Goal: Communication & Community: Answer question/provide support

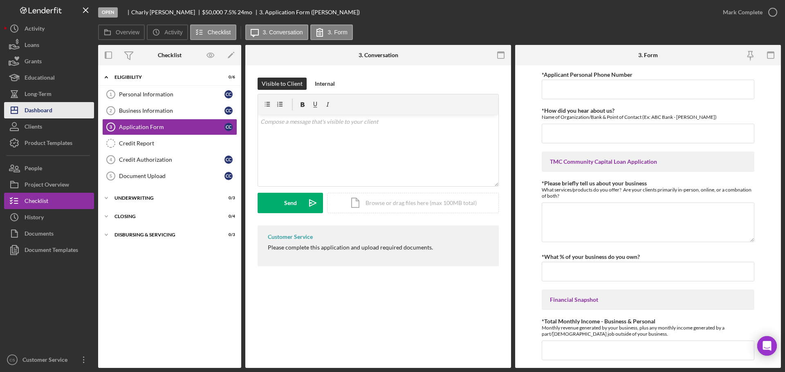
click at [39, 108] on div "Dashboard" at bounding box center [39, 111] width 28 height 18
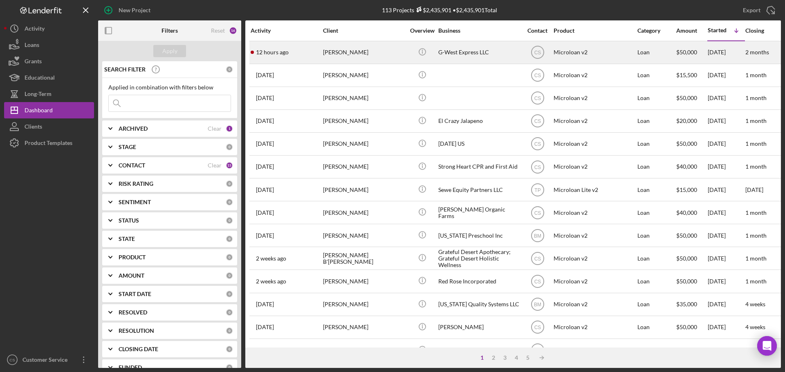
click at [388, 48] on div "[PERSON_NAME]" at bounding box center [364, 53] width 82 height 22
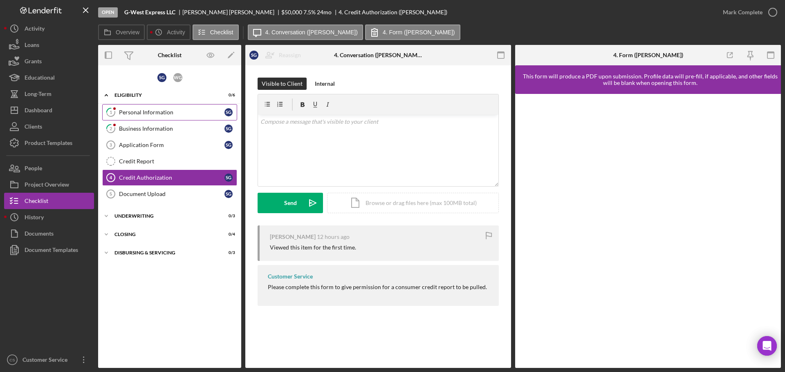
click at [187, 116] on div "Personal Information" at bounding box center [171, 112] width 105 height 7
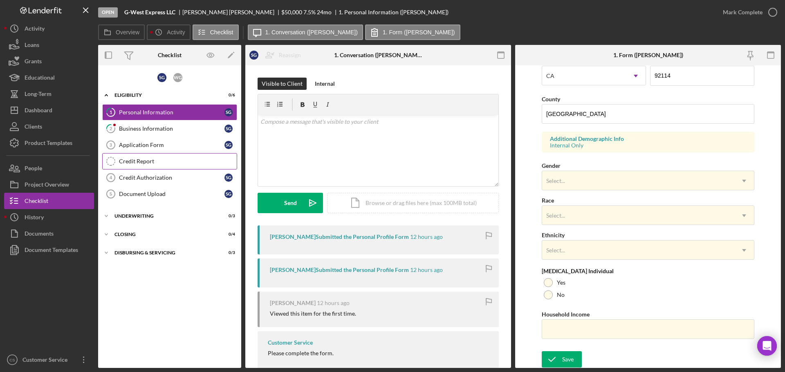
scroll to position [243, 0]
click at [203, 130] on div "Business Information" at bounding box center [171, 128] width 105 height 7
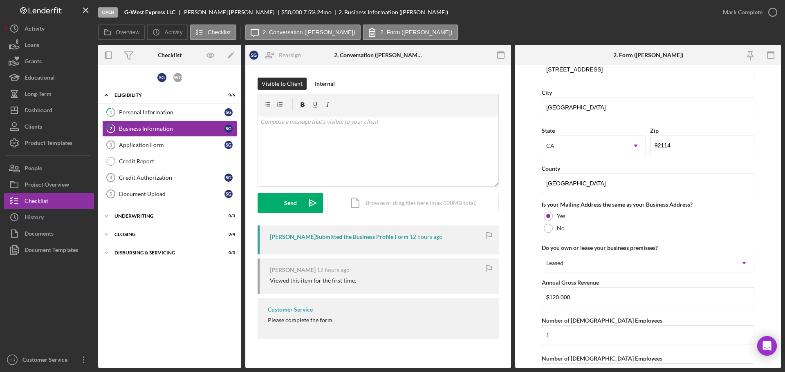
scroll to position [712, 0]
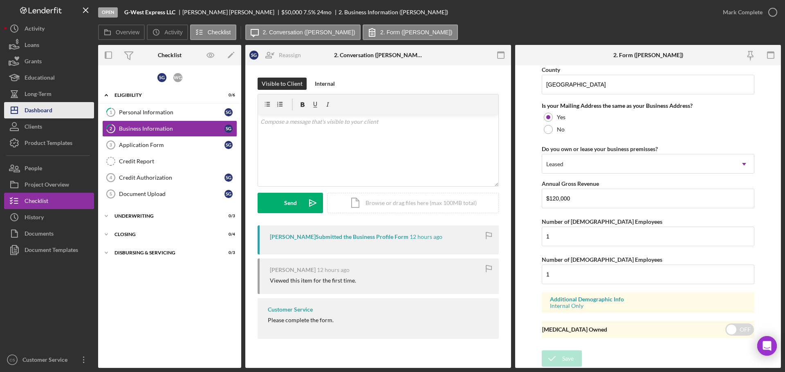
click at [54, 109] on button "Icon/Dashboard Dashboard" at bounding box center [49, 110] width 90 height 16
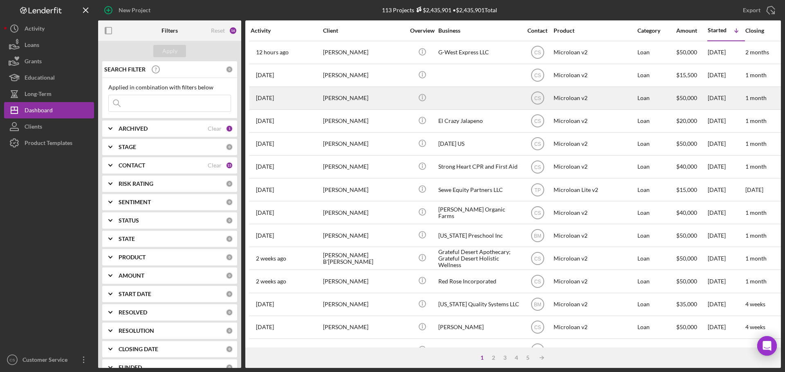
click at [380, 96] on div "[PERSON_NAME]" at bounding box center [364, 98] width 82 height 22
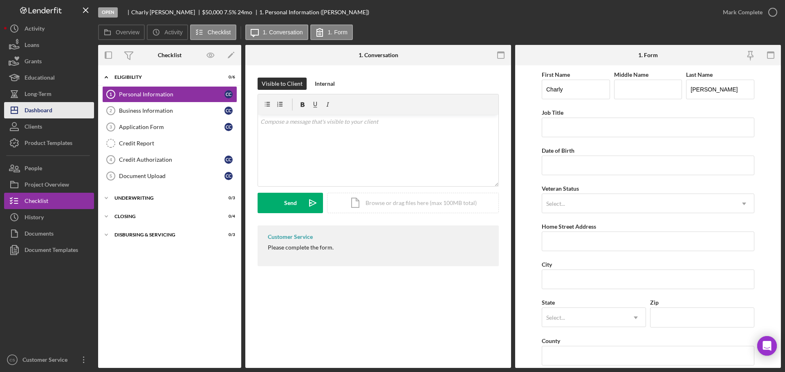
click at [51, 112] on div "Dashboard" at bounding box center [39, 111] width 28 height 18
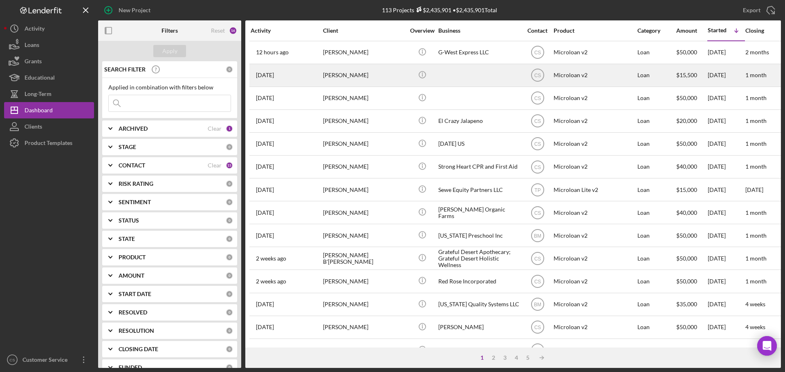
click at [374, 72] on div "[PERSON_NAME]" at bounding box center [364, 76] width 82 height 22
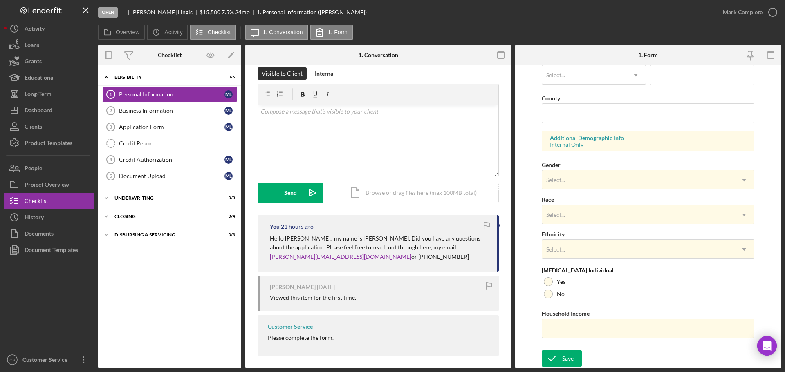
scroll to position [15, 0]
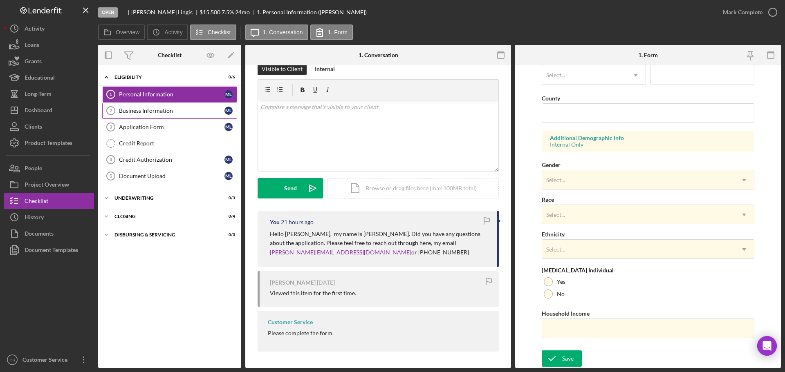
click at [179, 111] on div "Business Information" at bounding box center [171, 110] width 105 height 7
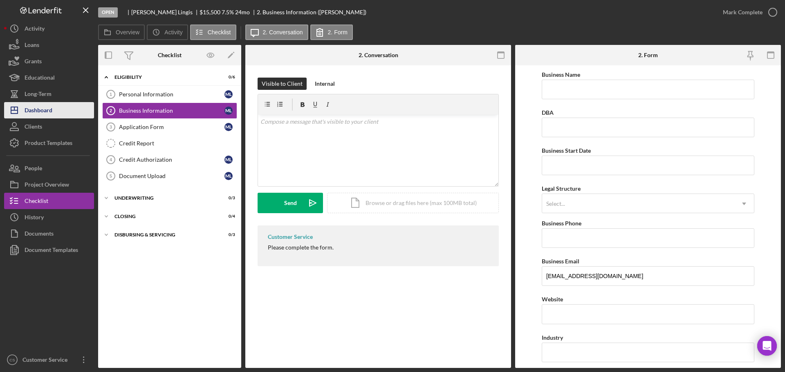
click at [60, 112] on button "Icon/Dashboard Dashboard" at bounding box center [49, 110] width 90 height 16
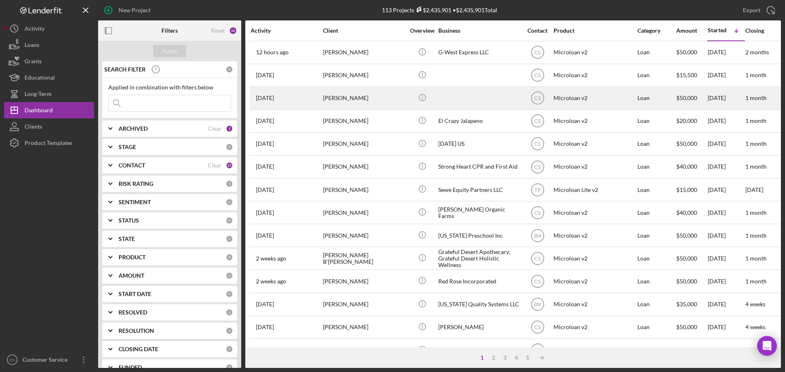
click at [400, 100] on div "[PERSON_NAME]" at bounding box center [364, 98] width 82 height 22
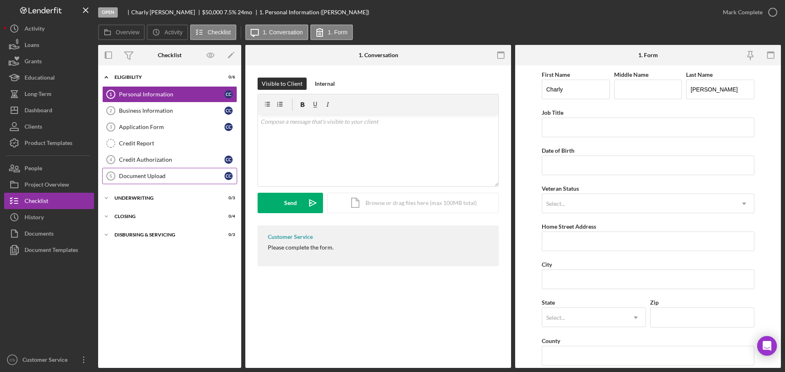
click at [173, 177] on div "Document Upload" at bounding box center [171, 176] width 105 height 7
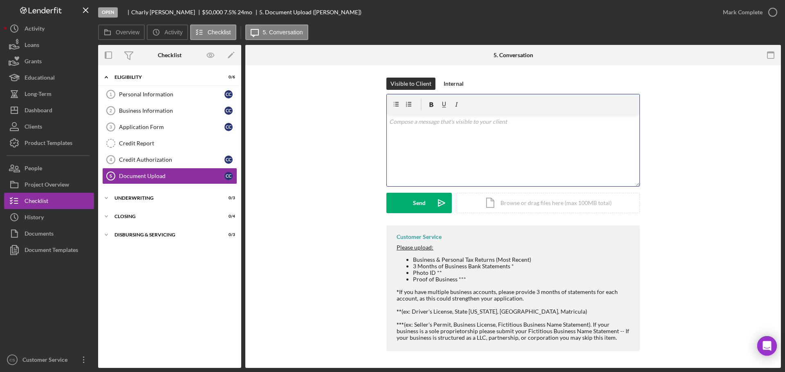
click at [449, 156] on div "v Color teal Color pink Remove color Add row above Add row below Add column bef…" at bounding box center [513, 151] width 253 height 72
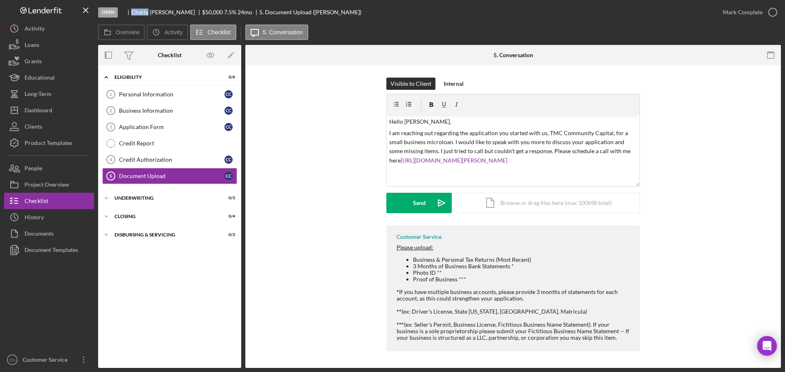
drag, startPoint x: 147, startPoint y: 12, endPoint x: 132, endPoint y: 12, distance: 14.3
click at [132, 12] on div "[PERSON_NAME]" at bounding box center [166, 12] width 71 height 7
copy div "Charly"
click at [414, 121] on p "Hello [PERSON_NAME]," at bounding box center [513, 121] width 248 height 9
drag, startPoint x: 420, startPoint y: 121, endPoint x: 404, endPoint y: 121, distance: 15.6
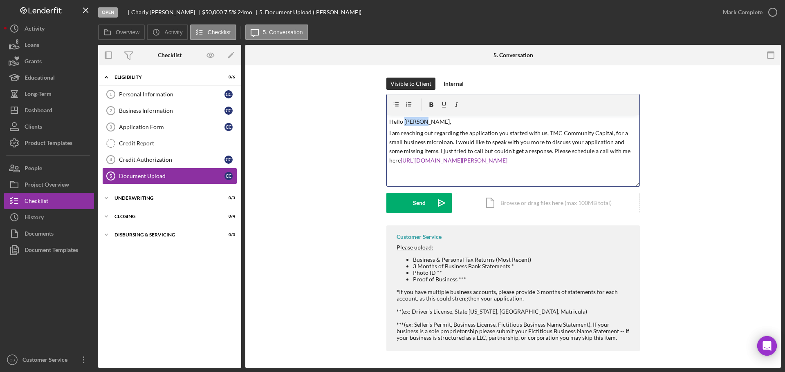
click at [404, 121] on p "Hello [PERSON_NAME]," at bounding box center [513, 121] width 248 height 9
drag, startPoint x: 424, startPoint y: 151, endPoint x: 535, endPoint y: 150, distance: 111.2
click at [535, 150] on p "I am reaching out regarding the application you started with us, TMC Community …" at bounding box center [513, 147] width 248 height 37
click at [517, 156] on p "I am reaching out regarding the application you started with us, TMC Community …" at bounding box center [513, 142] width 248 height 27
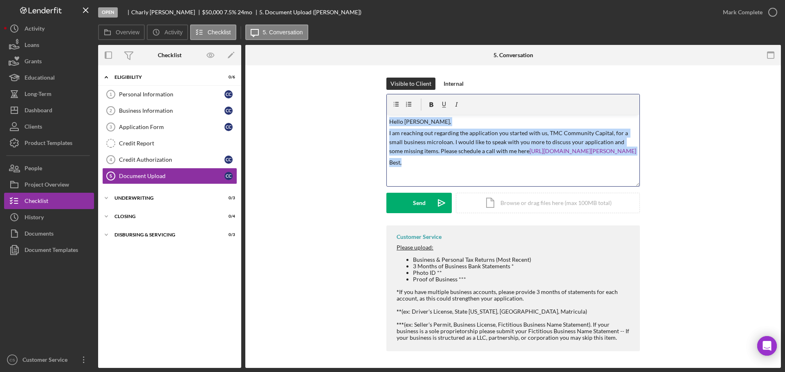
drag, startPoint x: 430, startPoint y: 176, endPoint x: 369, endPoint y: 97, distance: 99.6
click at [369, 97] on div "Visible to Client Internal v Color teal Color pink Remove color Add row above A…" at bounding box center [512, 152] width 511 height 148
copy div "Hello [PERSON_NAME], I am reaching out regarding the application you started wi…"
click at [452, 167] on p "Best," at bounding box center [513, 162] width 248 height 9
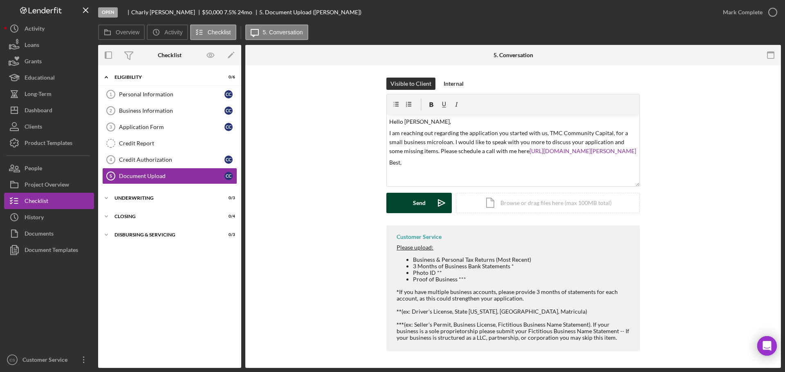
click at [426, 206] on button "Send Icon/icon-invite-send" at bounding box center [418, 203] width 65 height 20
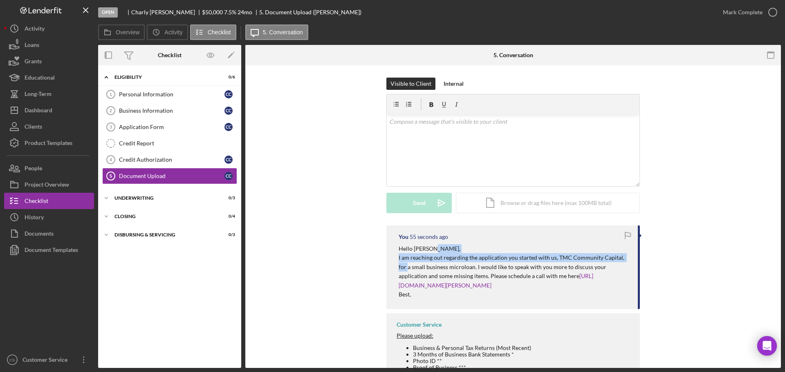
click at [744, 254] on div "You 55 seconds ago Hello [PERSON_NAME], I am reaching out regarding the applica…" at bounding box center [512, 335] width 511 height 218
click at [327, 243] on div "You 58 seconds ago Hello [PERSON_NAME], I am reaching out regarding the applica…" at bounding box center [512, 335] width 511 height 218
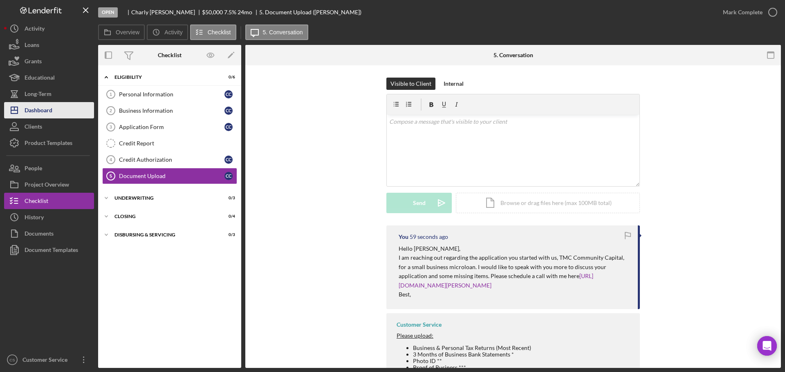
click at [43, 107] on div "Dashboard" at bounding box center [39, 111] width 28 height 18
